Goal: Information Seeking & Learning: Understand process/instructions

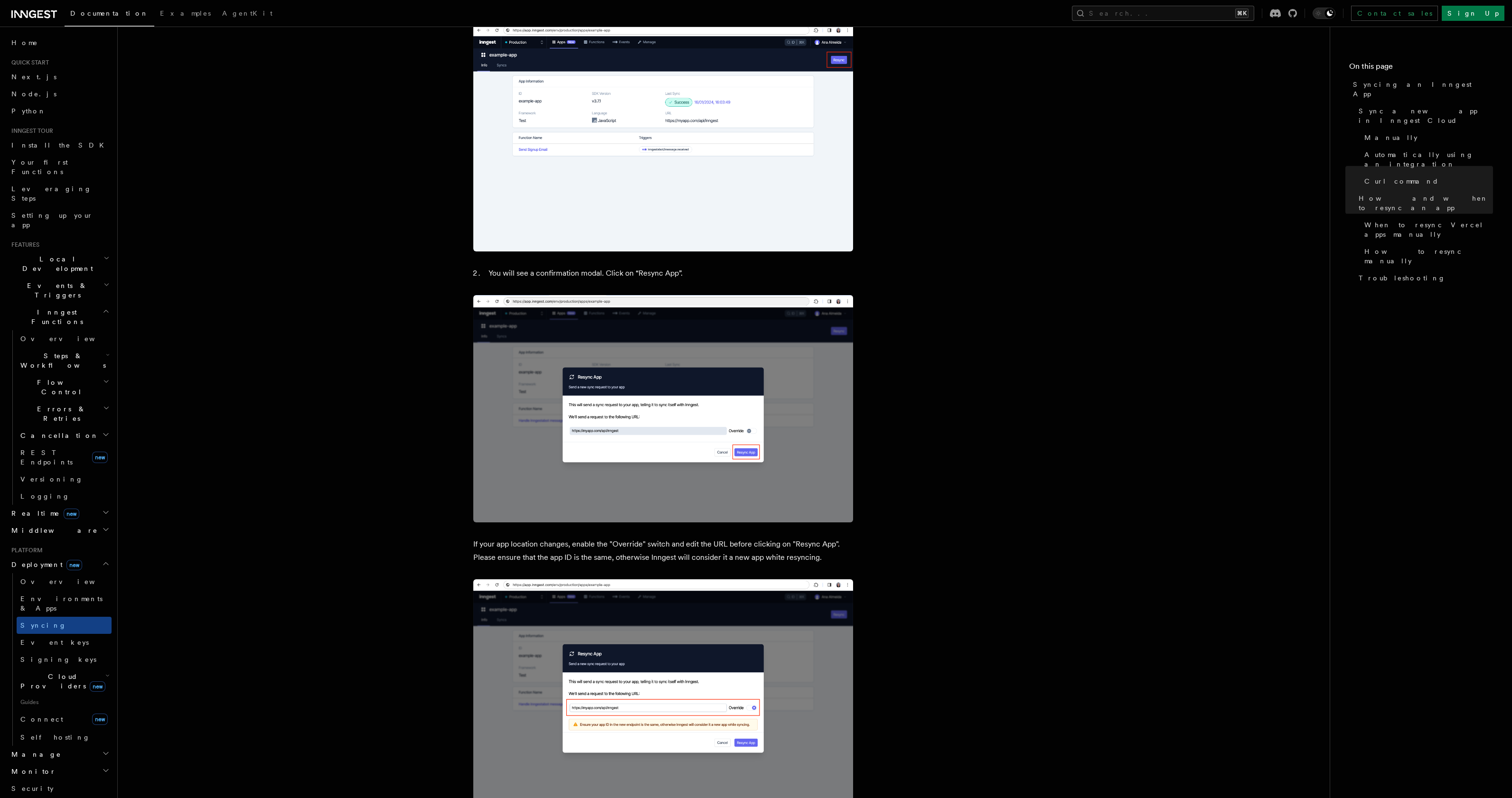
scroll to position [2353, 0]
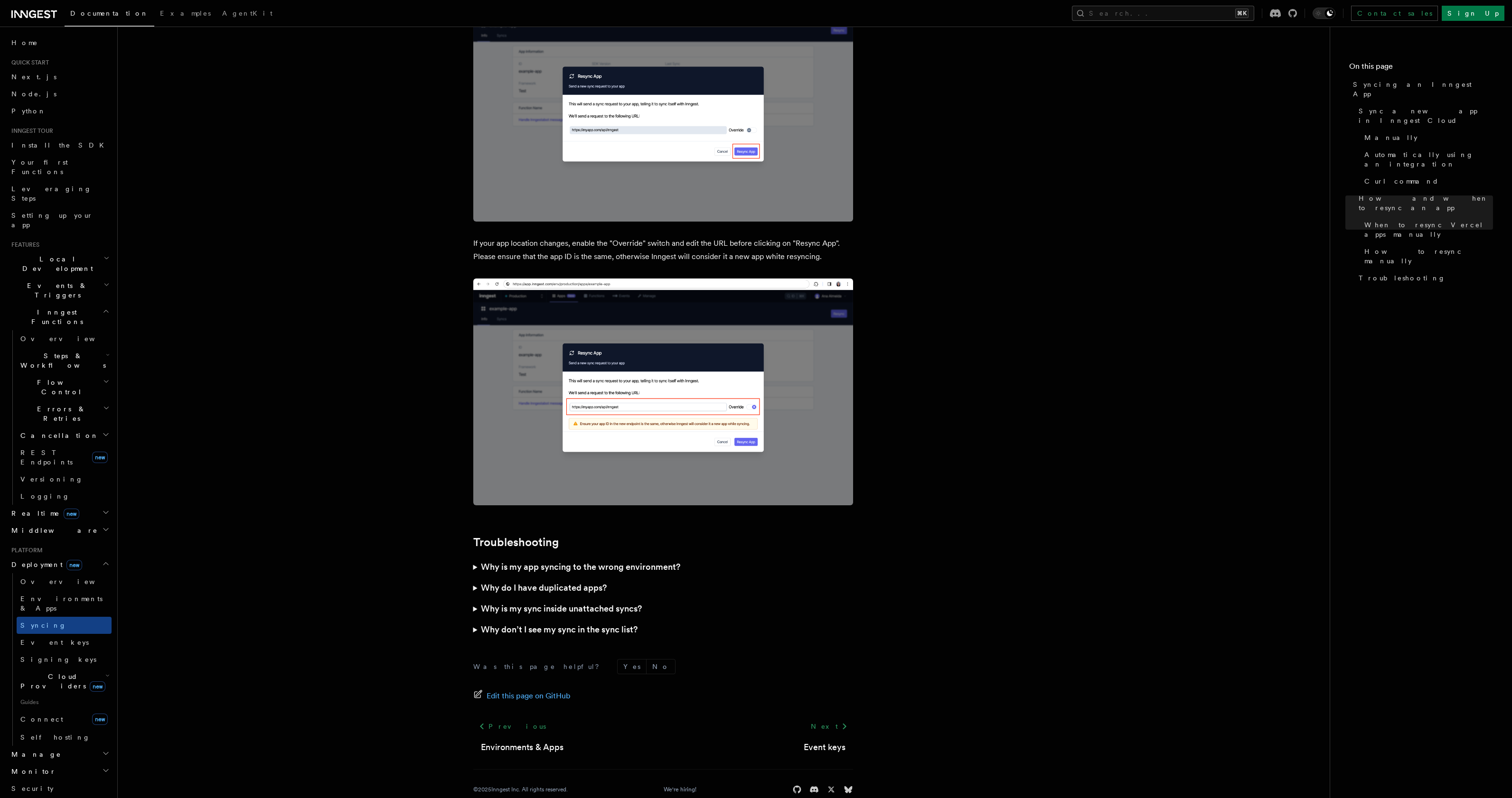
click at [473, 557] on summary "Why is my app syncing to the wrong environment?" at bounding box center [663, 567] width 380 height 21
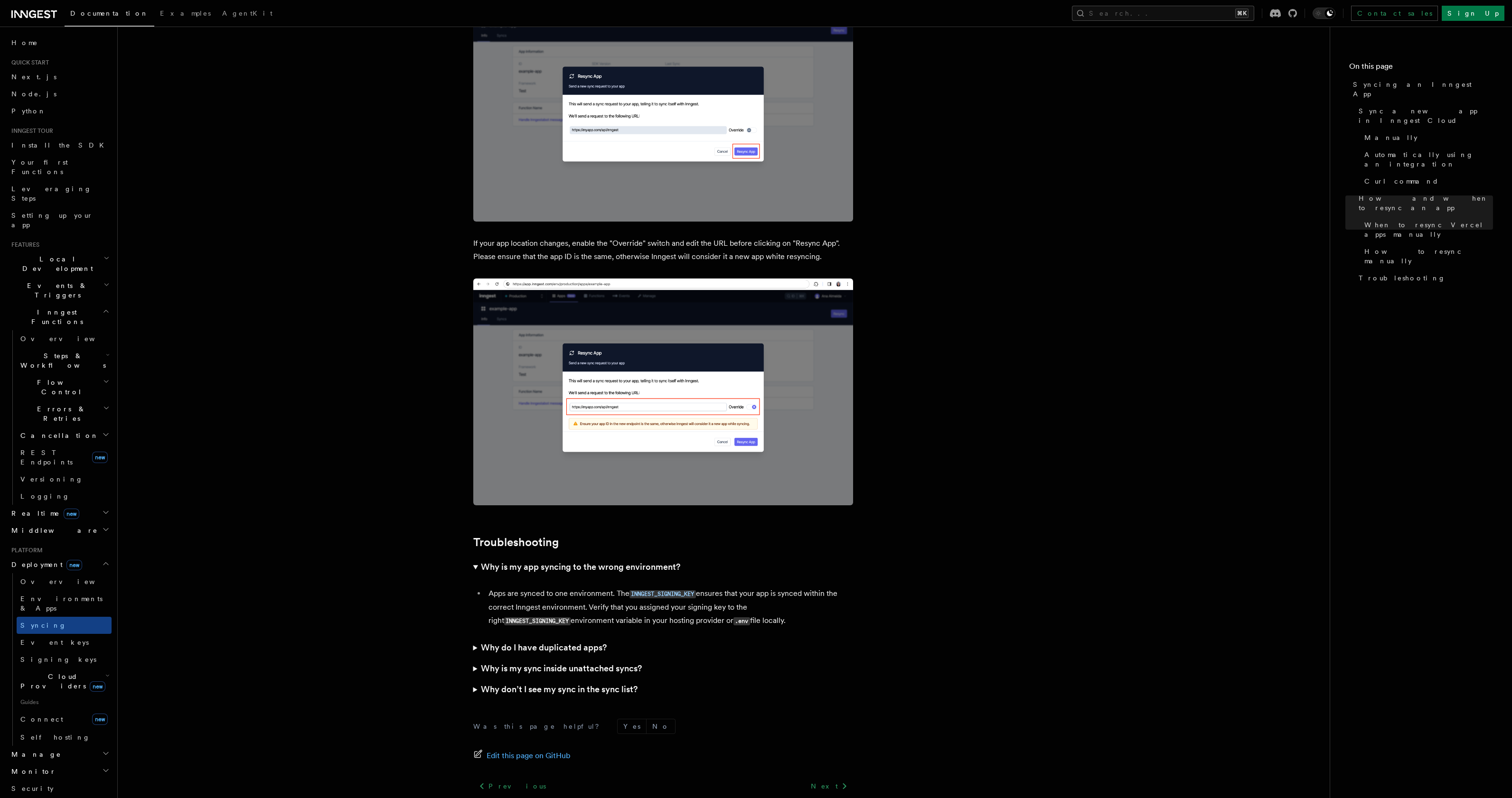
click at [473, 658] on summary "Why is my sync inside unattached syncs?" at bounding box center [663, 669] width 380 height 21
click at [475, 725] on summary "Why don’t I see my sync in the sync list?" at bounding box center [663, 735] width 380 height 21
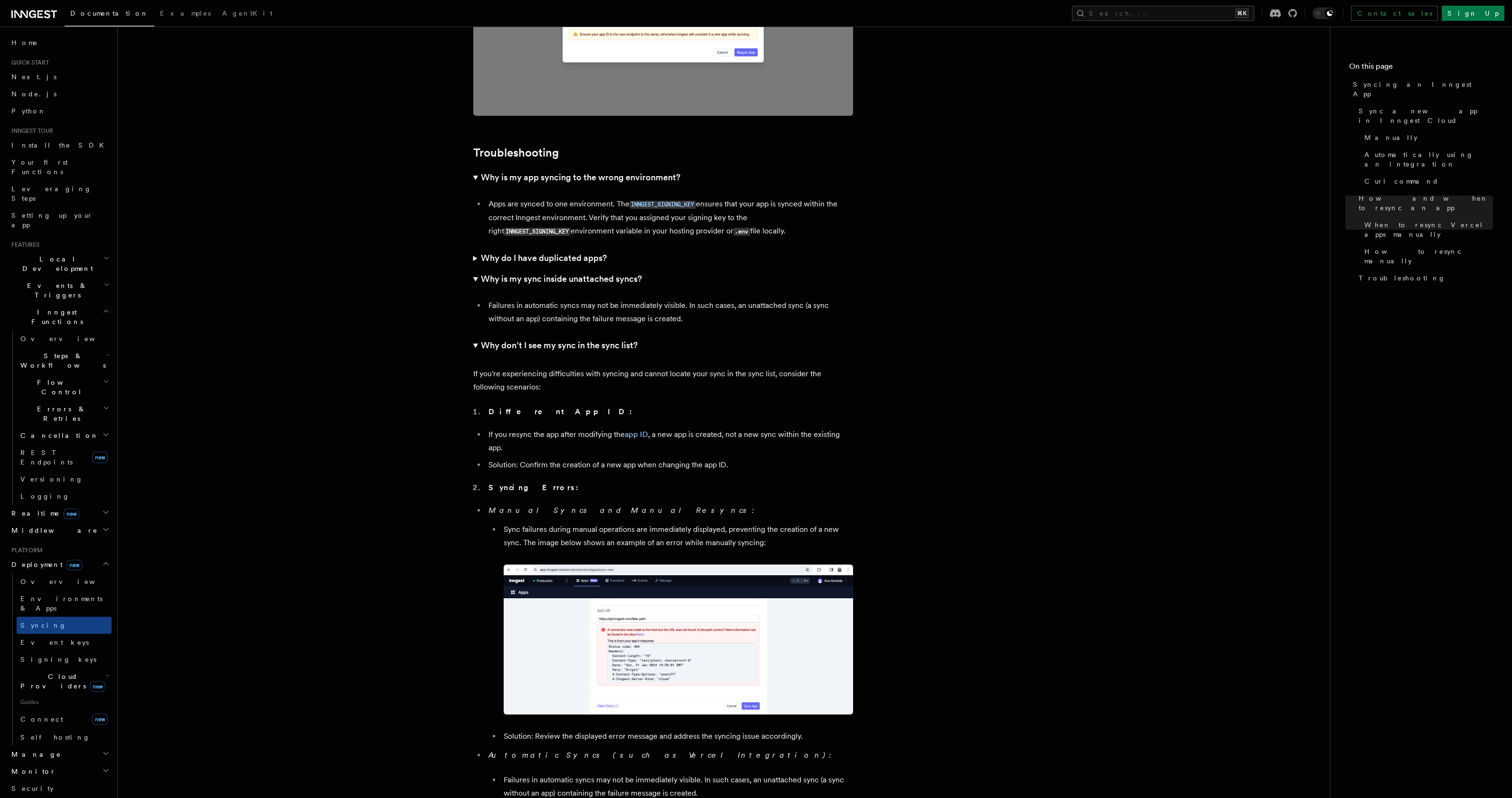
scroll to position [2847, 0]
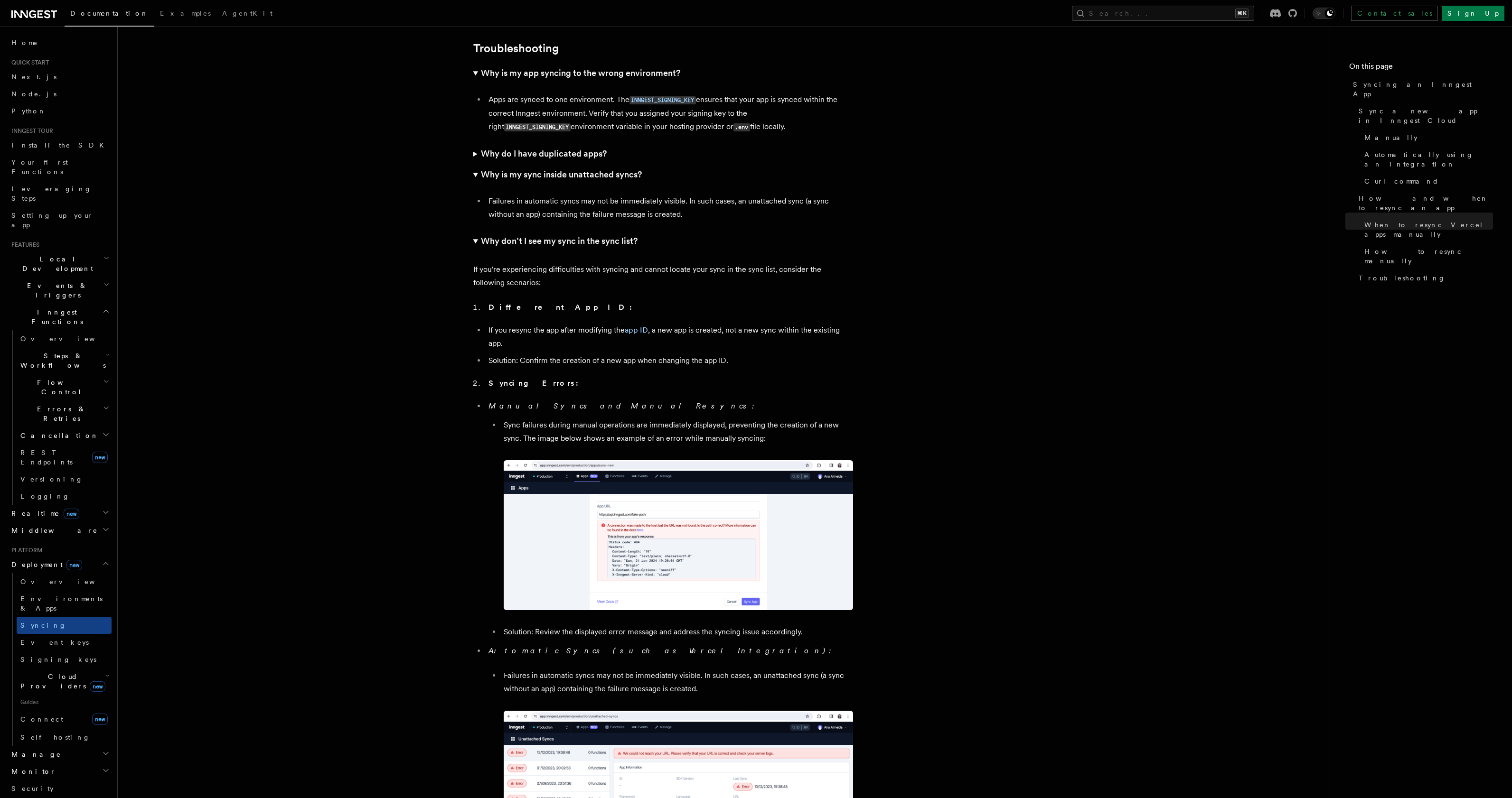
click at [650, 554] on img at bounding box center [678, 535] width 349 height 150
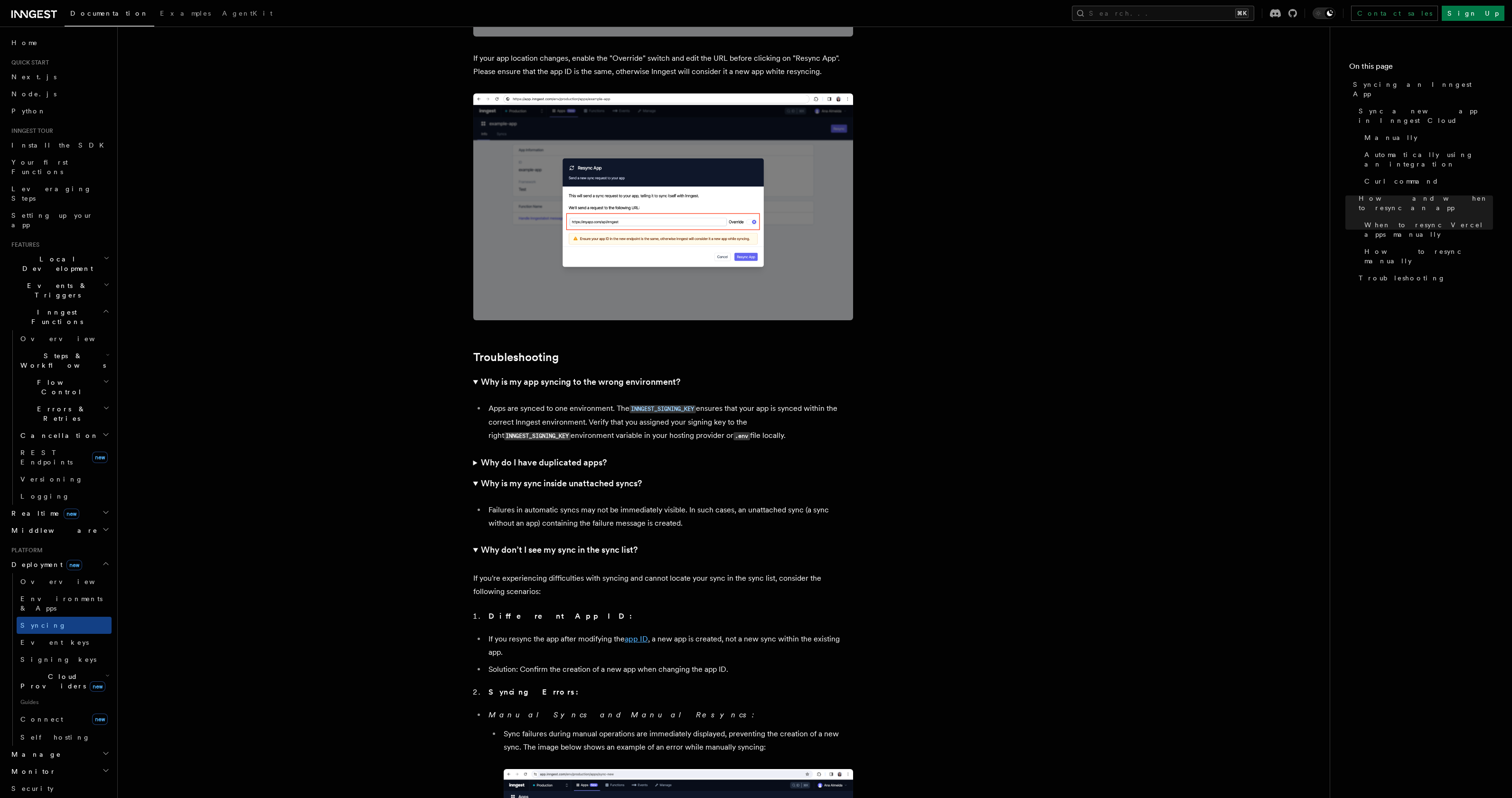
scroll to position [2620, 0]
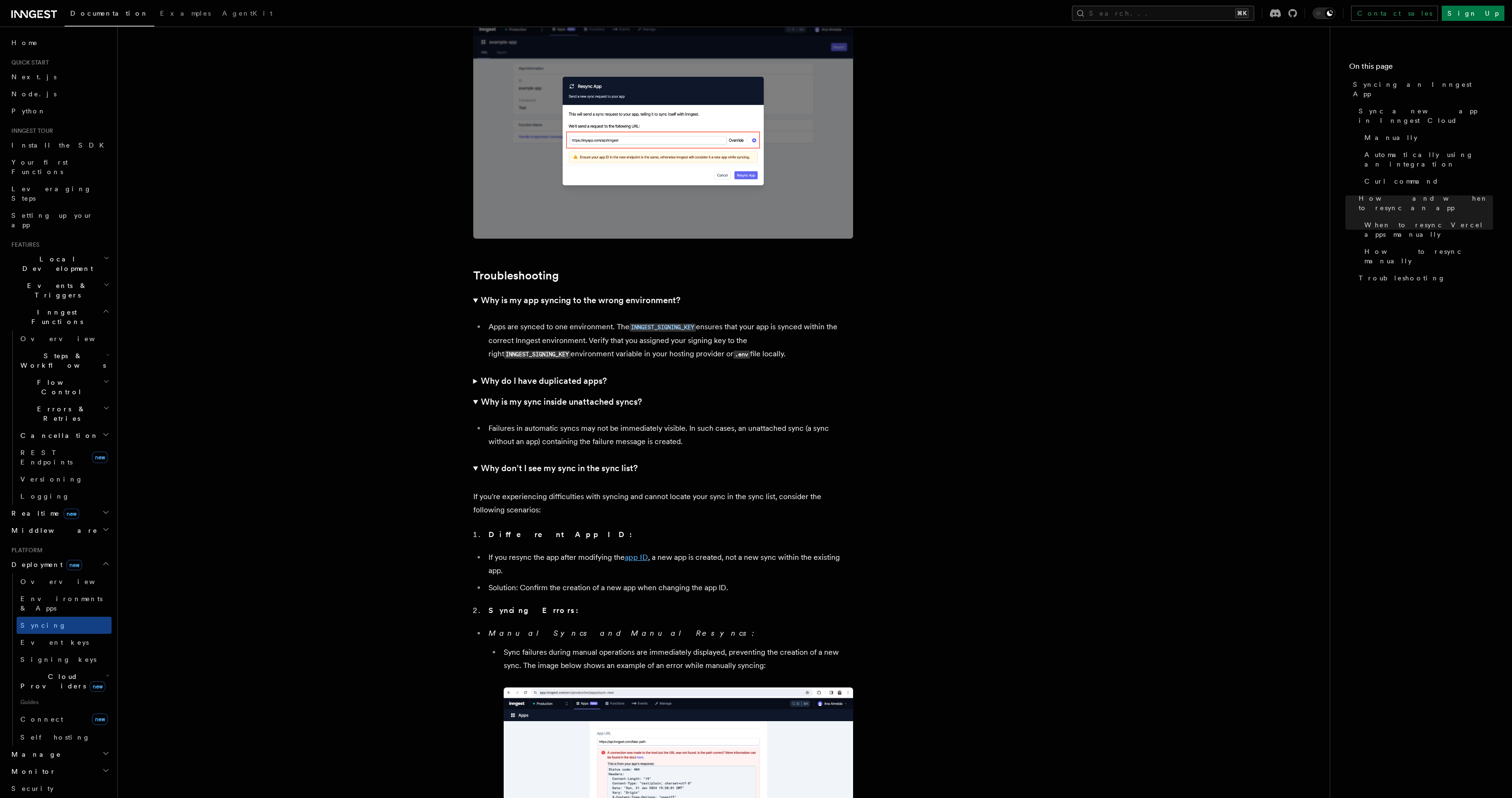
click at [640, 553] on link "app ID" at bounding box center [636, 557] width 24 height 9
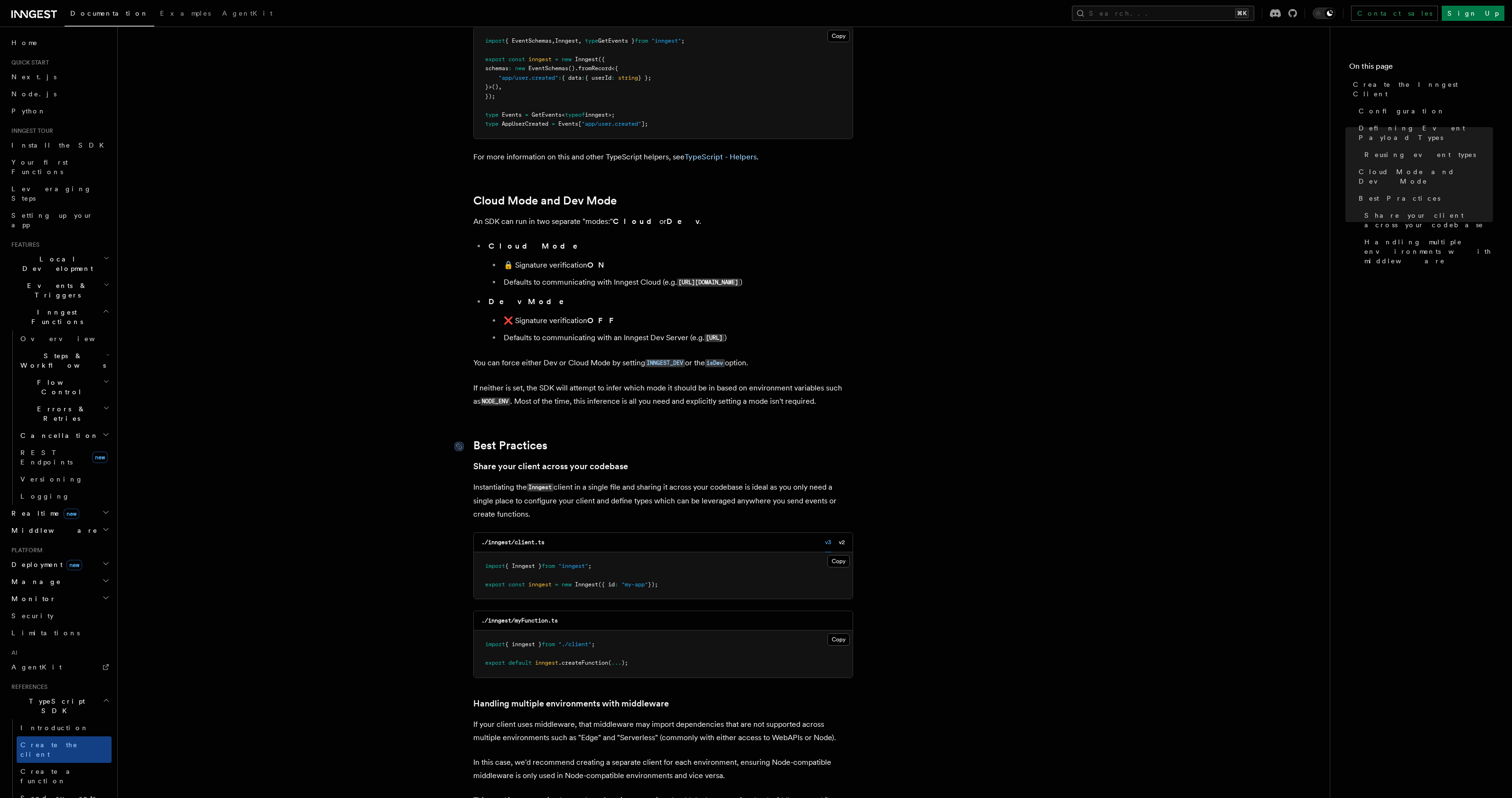
scroll to position [1404, 0]
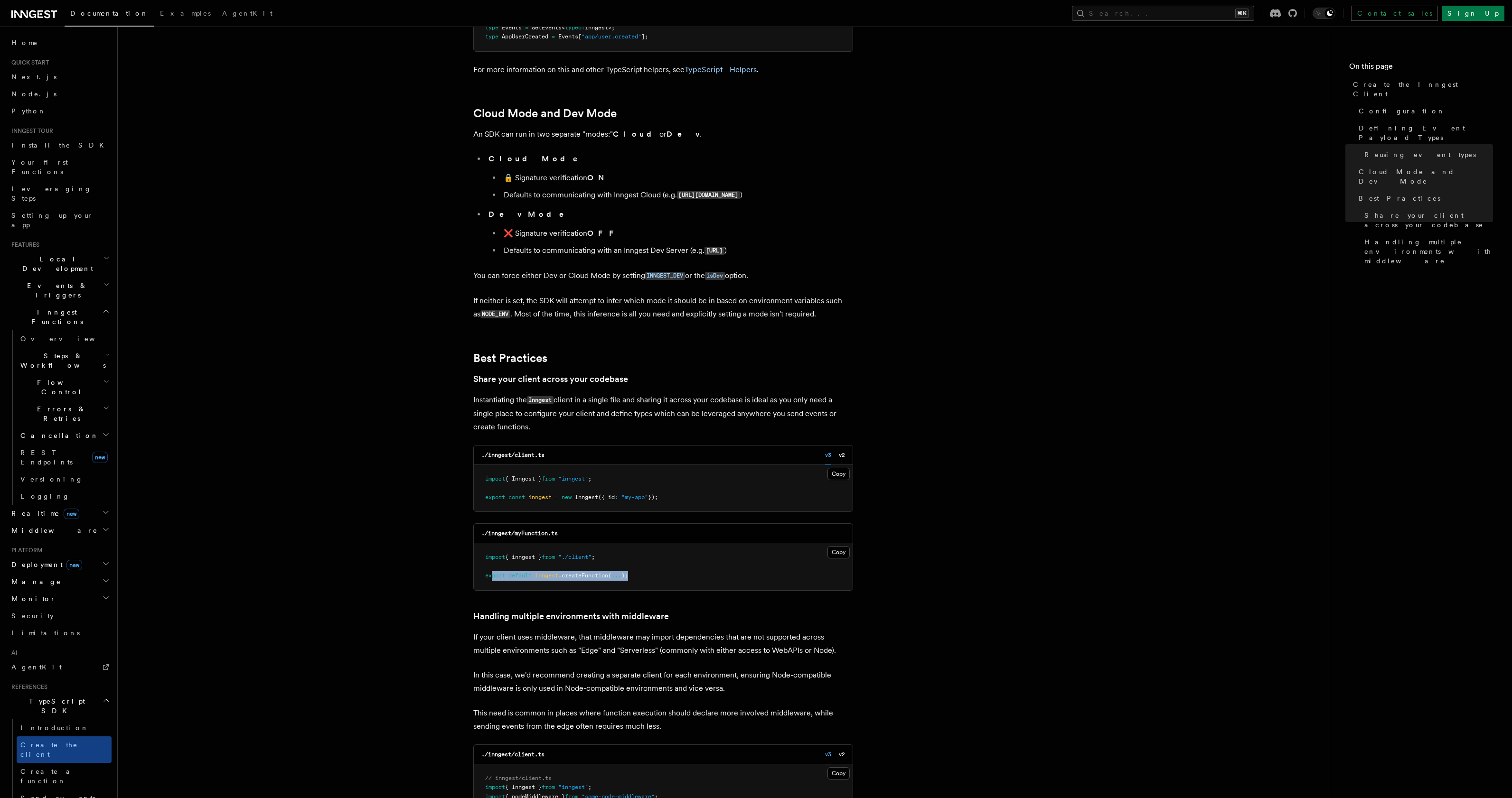
drag, startPoint x: 490, startPoint y: 492, endPoint x: 654, endPoint y: 489, distance: 164.0
click at [652, 543] on pre "import { inngest } from "./client" ; export default inngest .createFunction ( .…" at bounding box center [663, 567] width 378 height 47
click at [666, 543] on pre "import { inngest } from "./client" ; export default inngest .createFunction ( .…" at bounding box center [663, 567] width 378 height 47
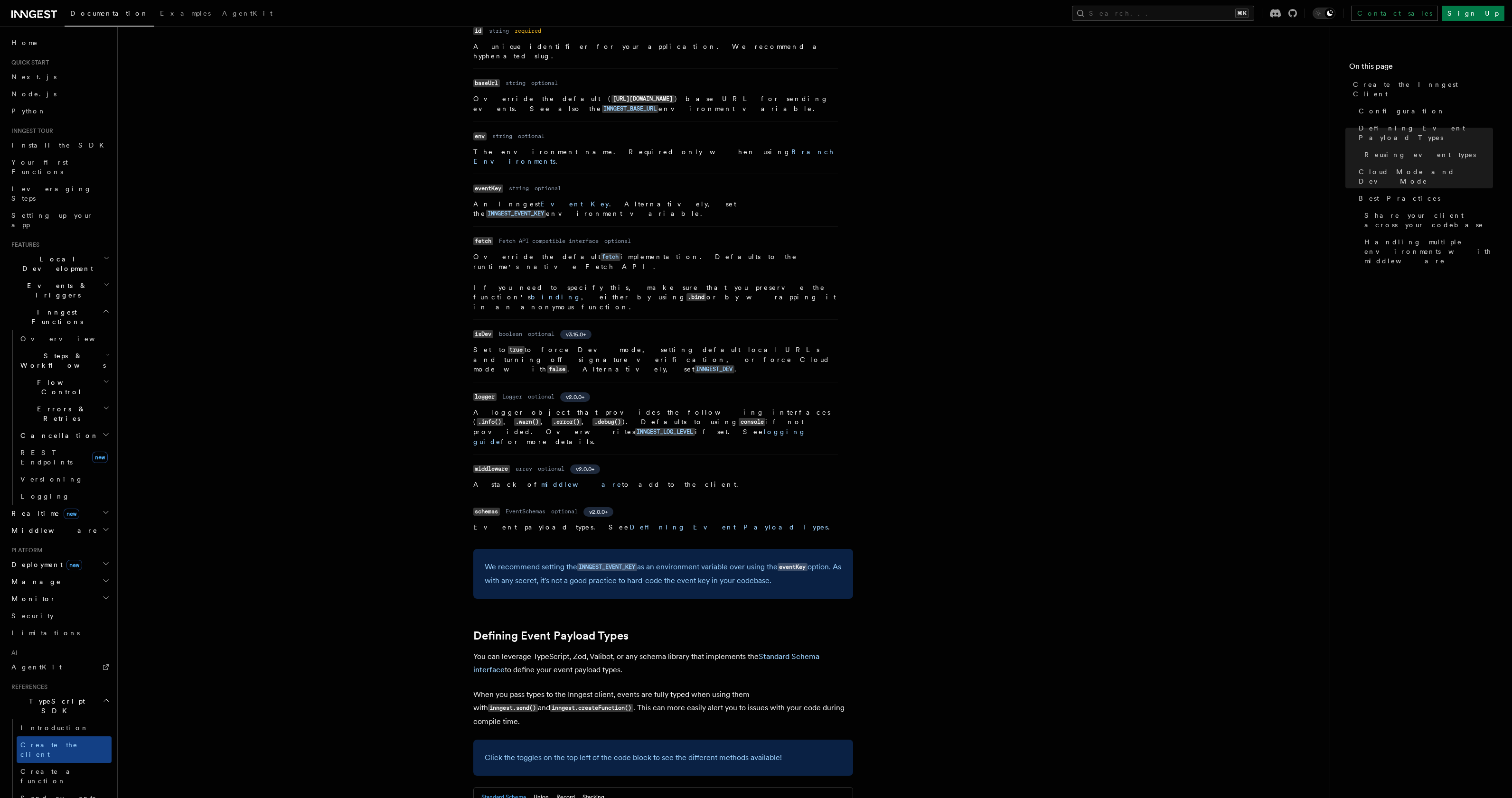
scroll to position [0, 0]
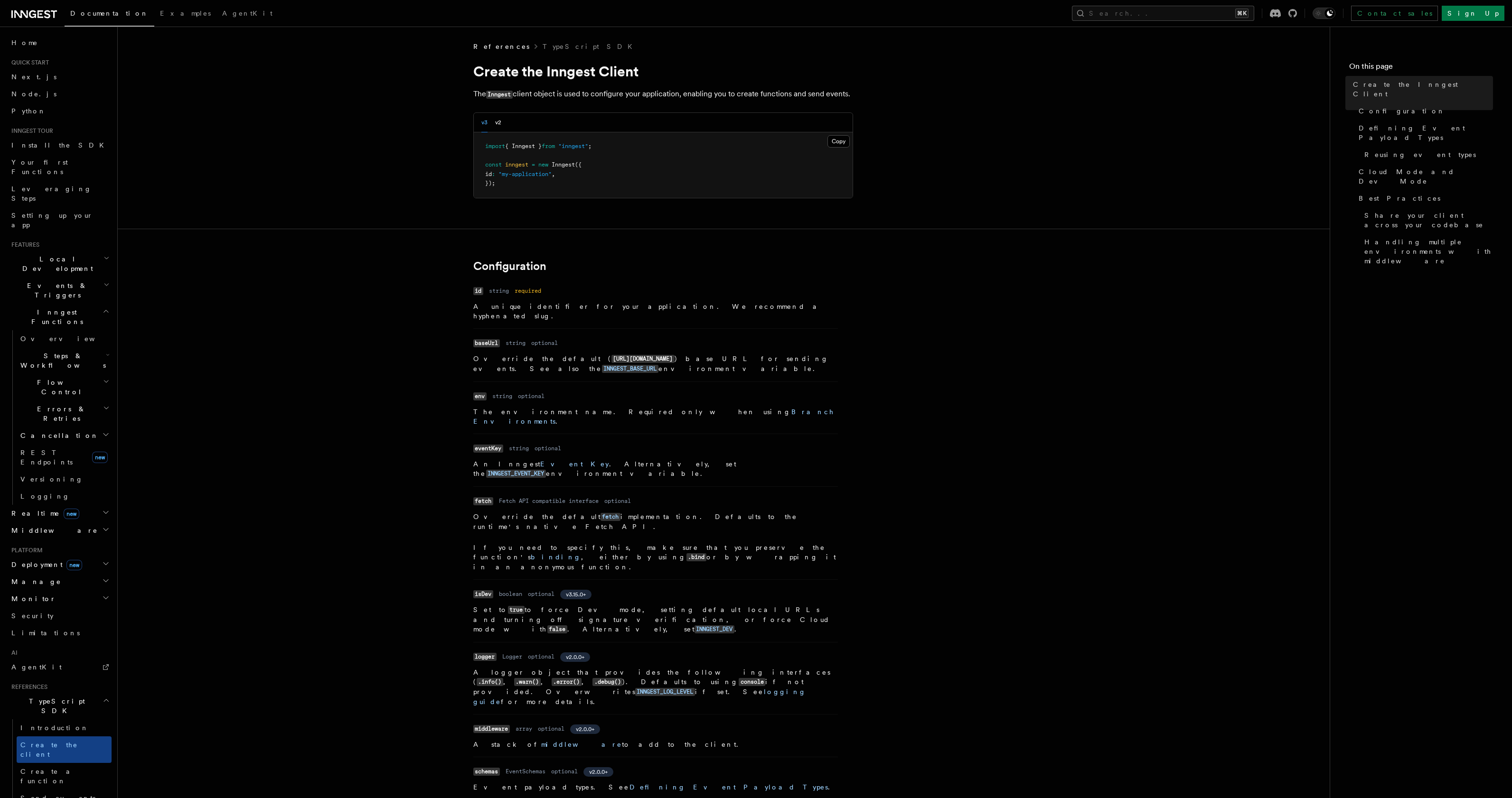
scroll to position [1671, 0]
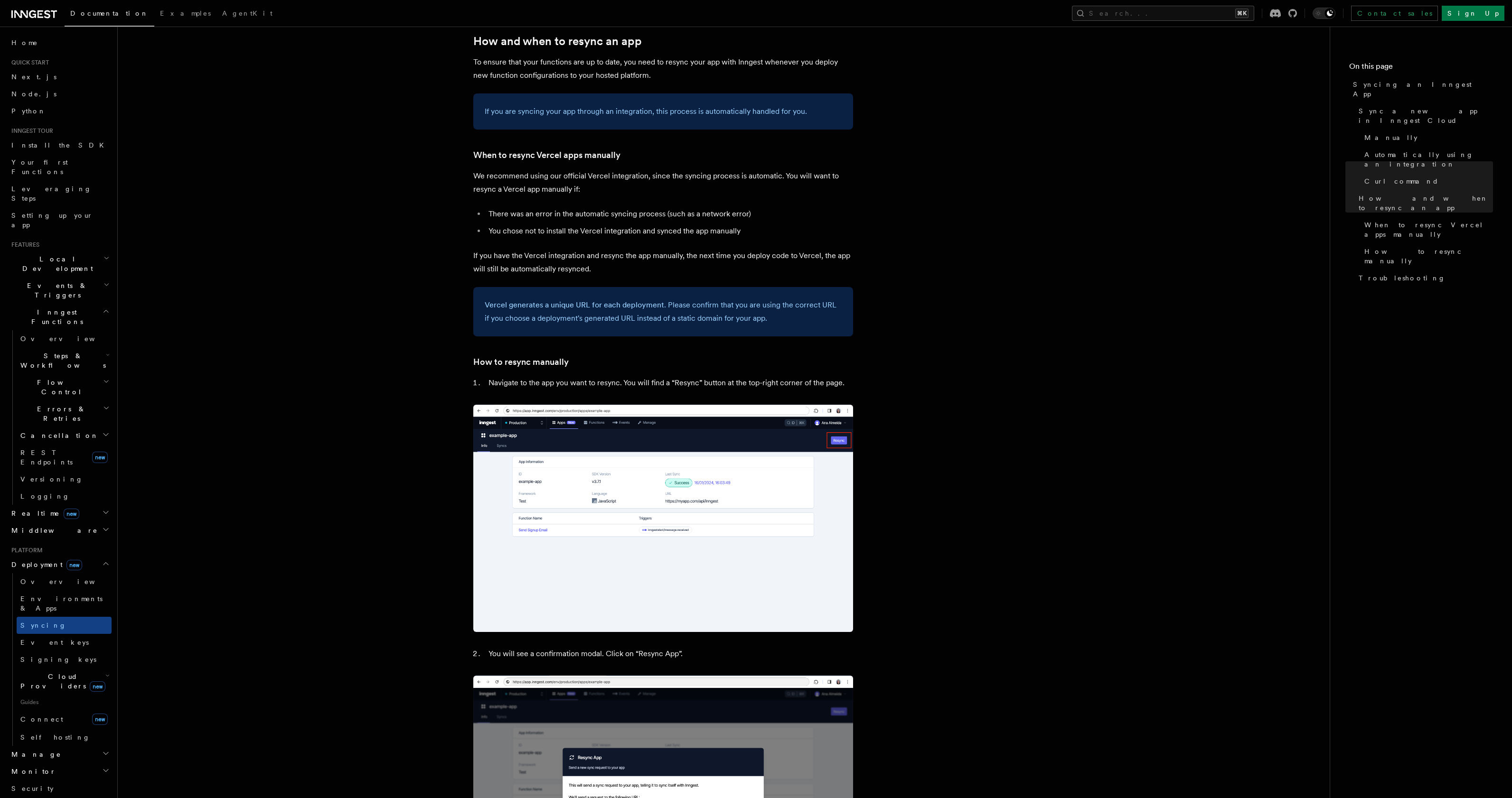
click at [605, 458] on img at bounding box center [663, 519] width 380 height 227
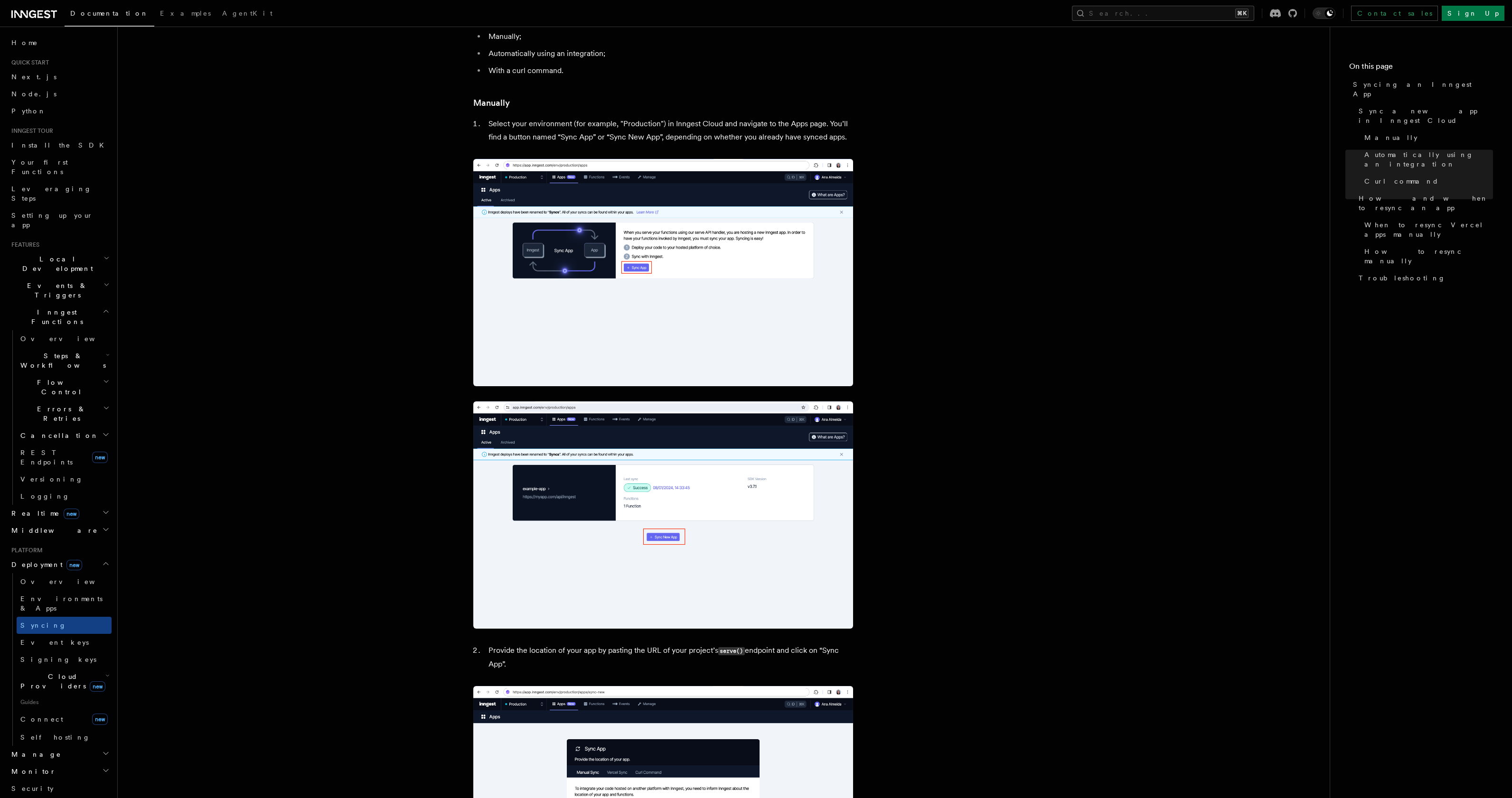
scroll to position [0, 0]
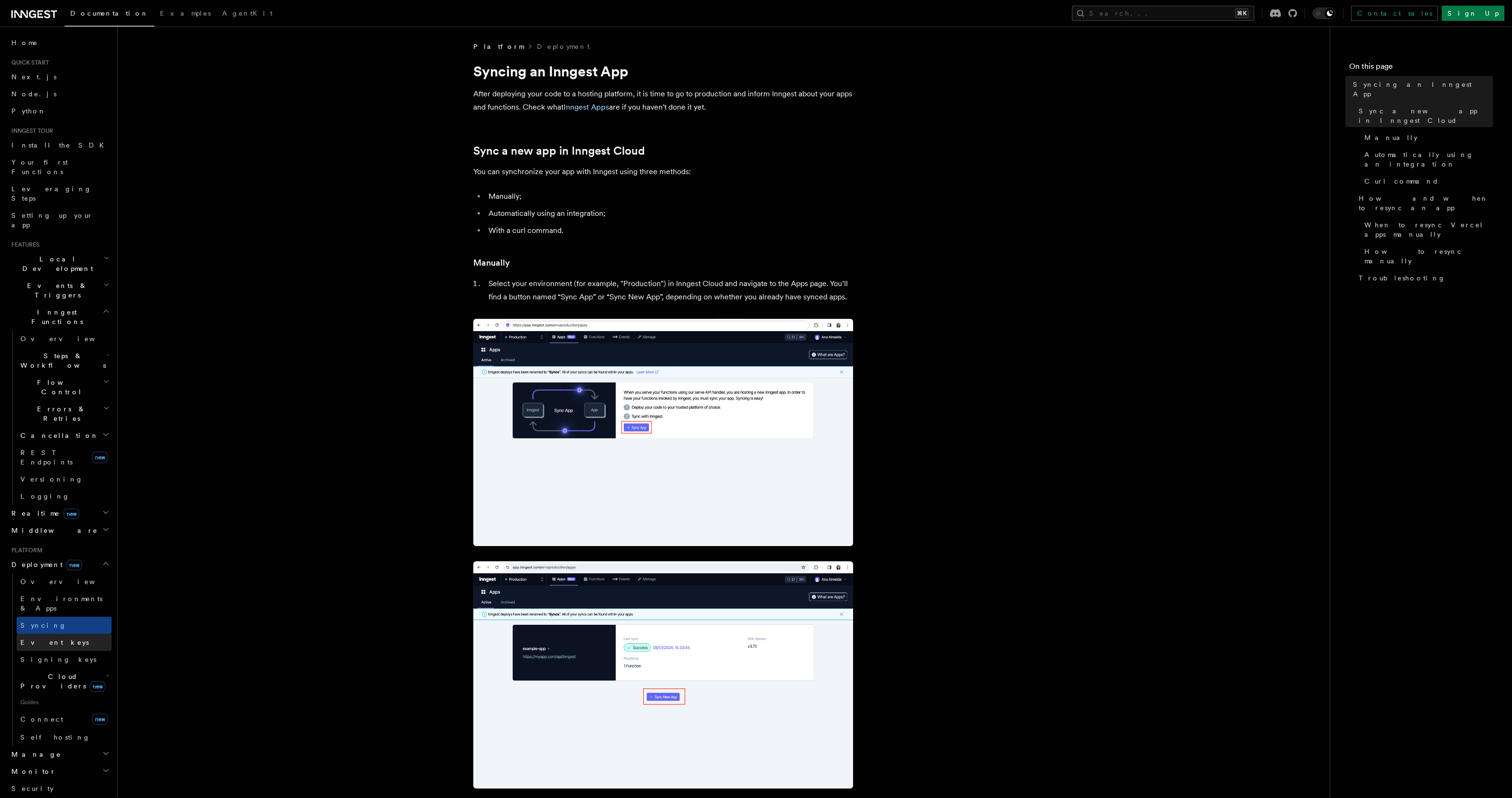
click at [36, 639] on span "Event keys" at bounding box center [54, 642] width 68 height 7
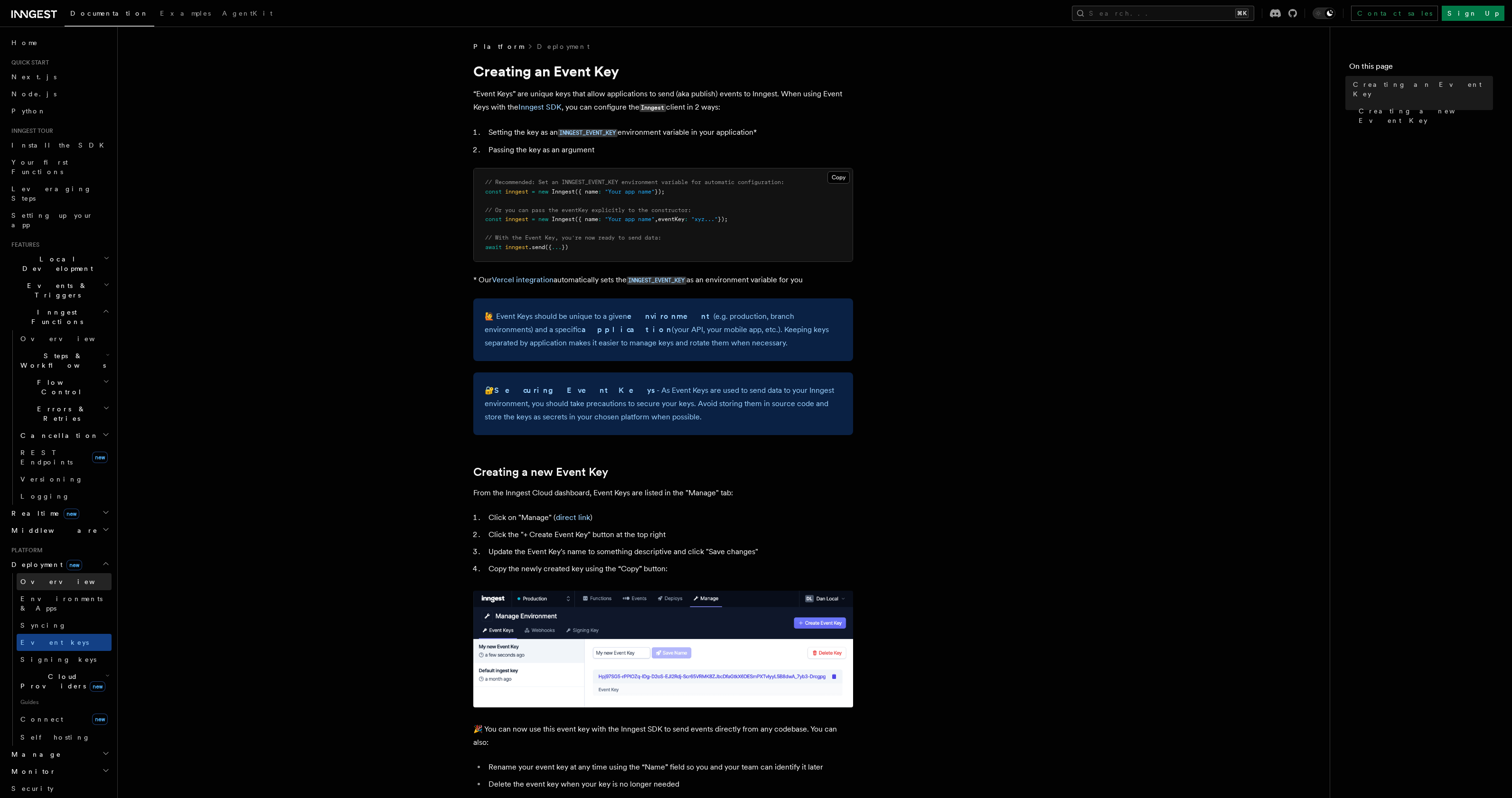
click at [46, 573] on link "Overview" at bounding box center [63, 581] width 95 height 17
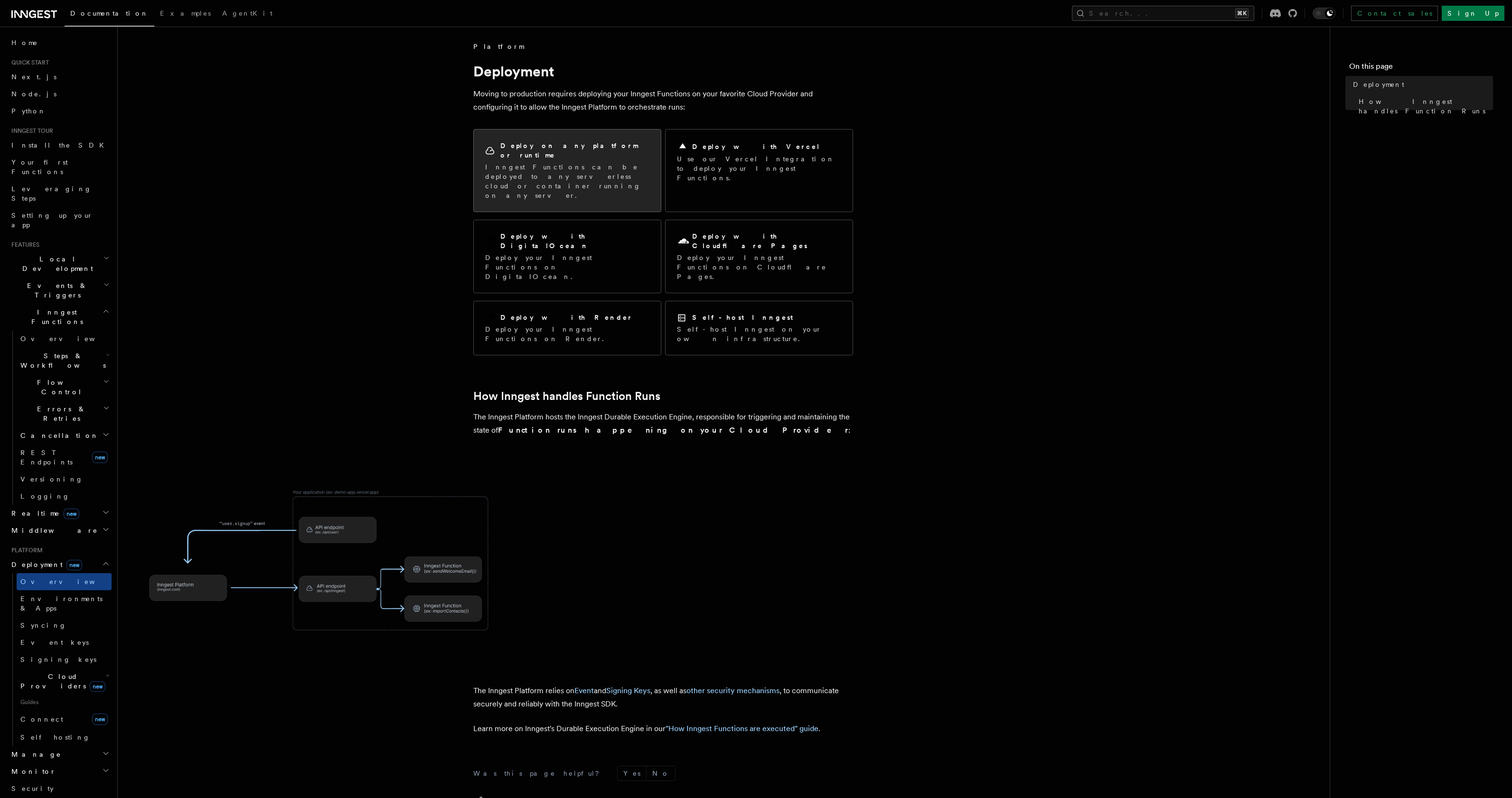
click at [504, 169] on p "Inngest Functions can be deployed to any serverless cloud or container running …" at bounding box center [567, 181] width 164 height 38
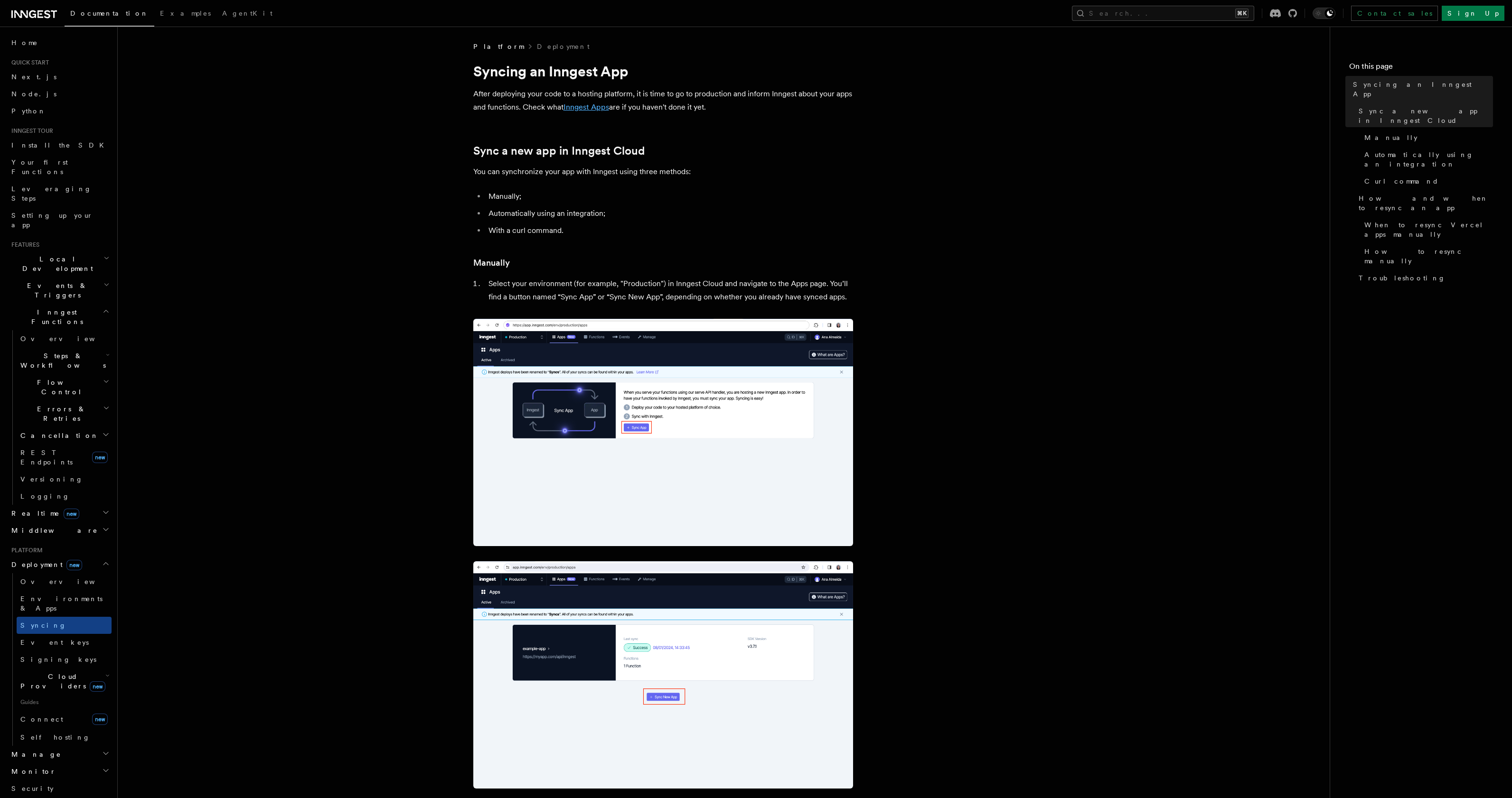
click at [591, 111] on link "Inngest Apps" at bounding box center [586, 106] width 45 height 9
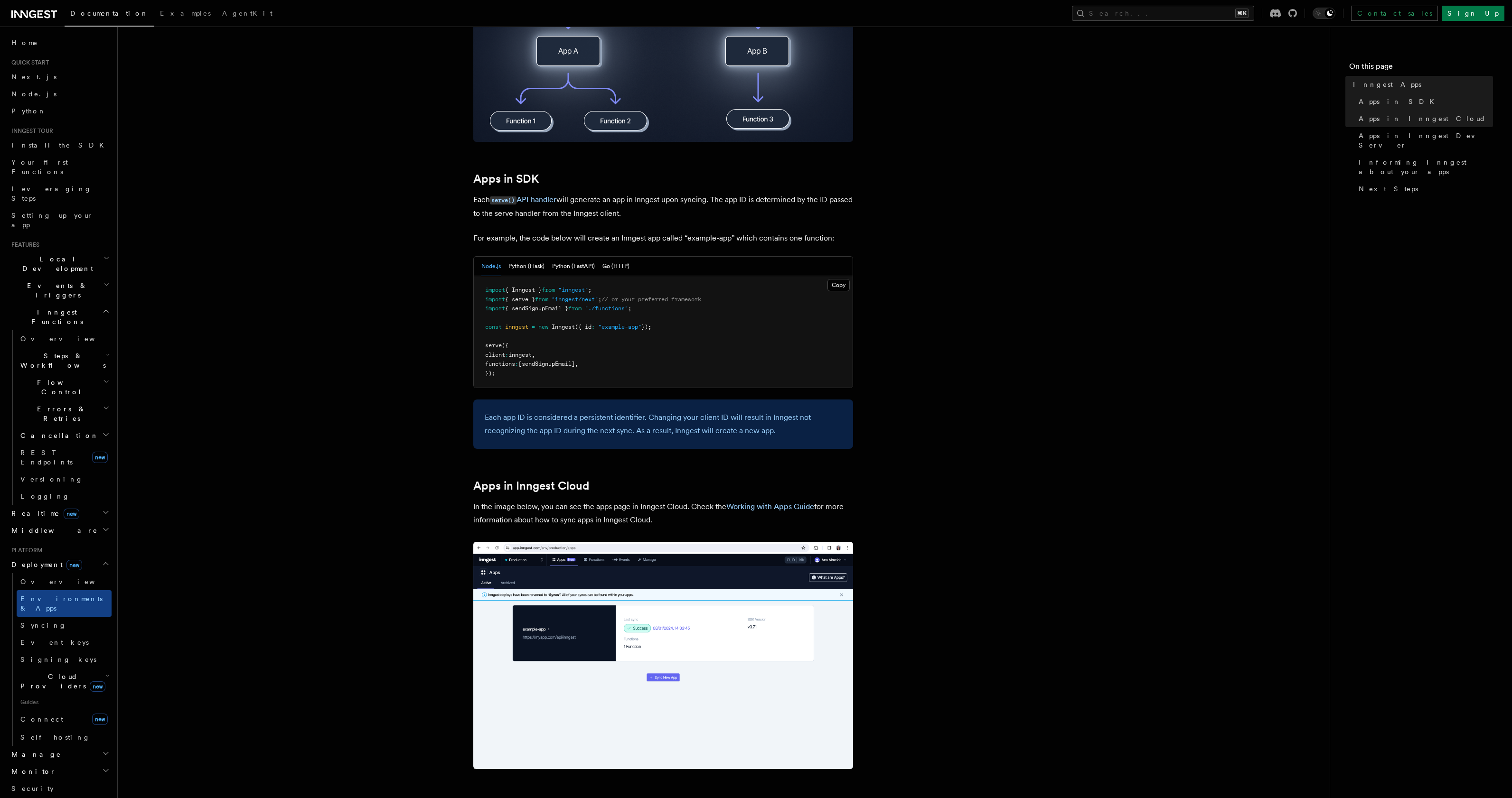
scroll to position [408, 0]
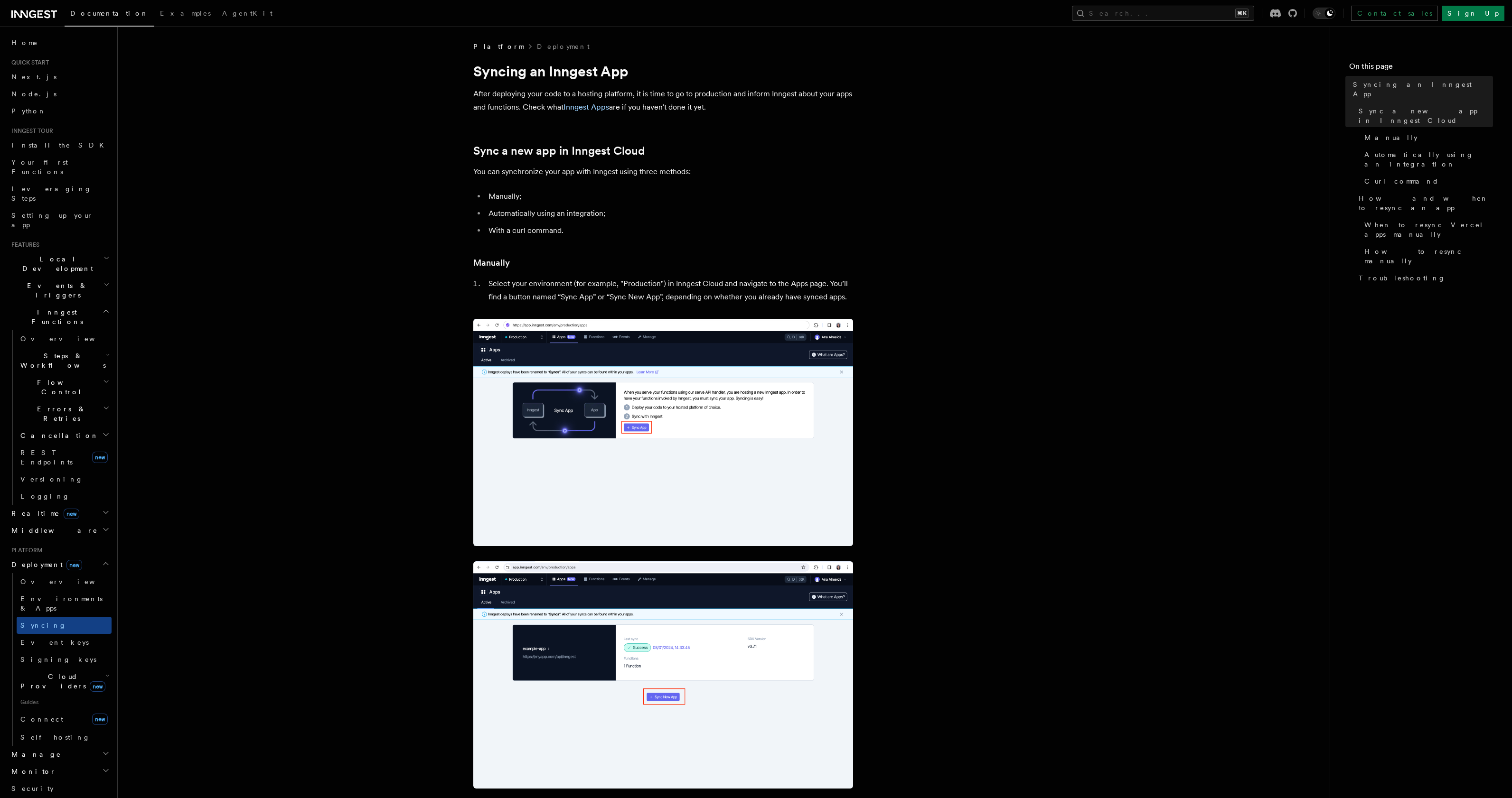
click at [506, 377] on img at bounding box center [663, 433] width 380 height 227
drag, startPoint x: 500, startPoint y: 296, endPoint x: 653, endPoint y: 295, distance: 153.0
click at [653, 295] on li "Select your environment (for example, "Production") in Inngest Cloud and naviga…" at bounding box center [669, 290] width 367 height 27
click at [673, 296] on li "Select your environment (for example, "Production") in Inngest Cloud and naviga…" at bounding box center [669, 290] width 367 height 27
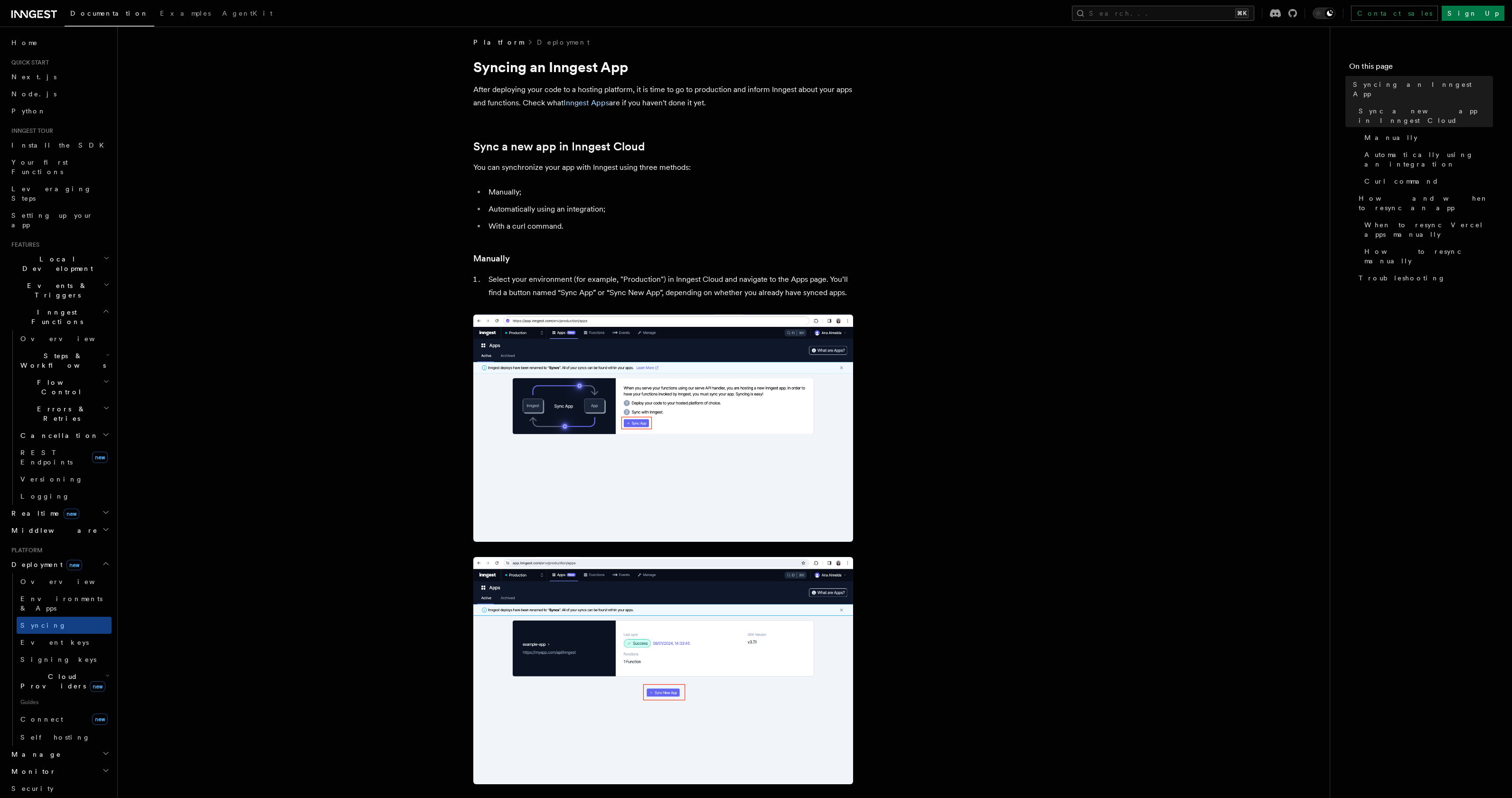
scroll to position [5, 0]
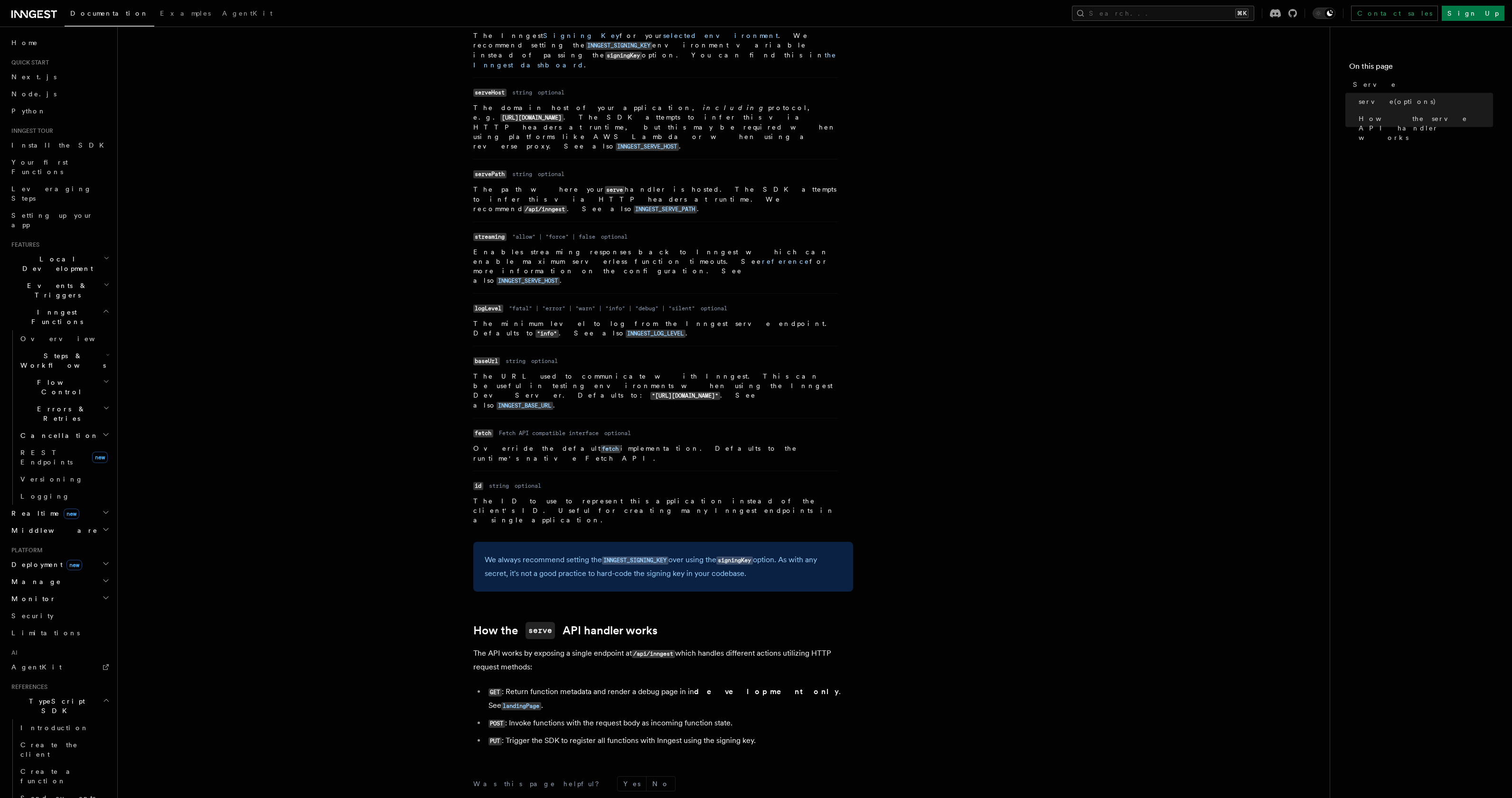
scroll to position [516, 0]
